Goal: Check status: Check status

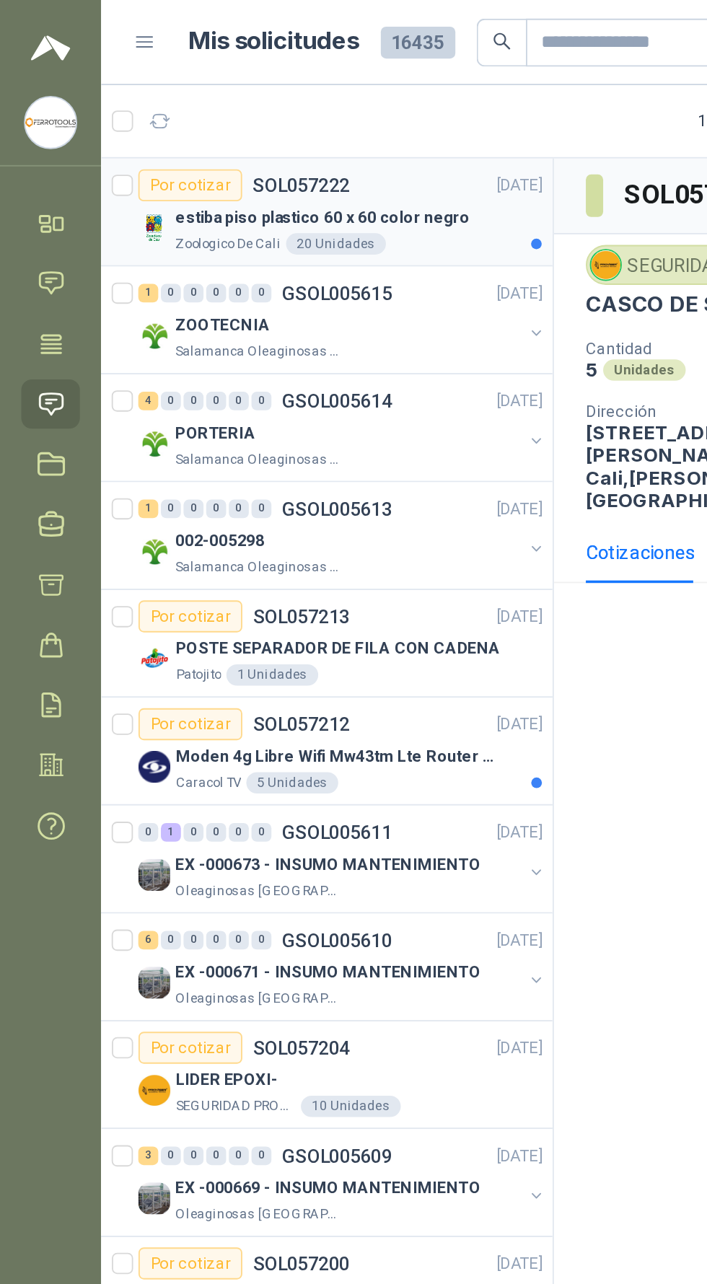
click at [276, 119] on div "estiba piso plastico 60 x 60 color negro" at bounding box center [194, 117] width 198 height 17
